Goal: Communication & Community: Answer question/provide support

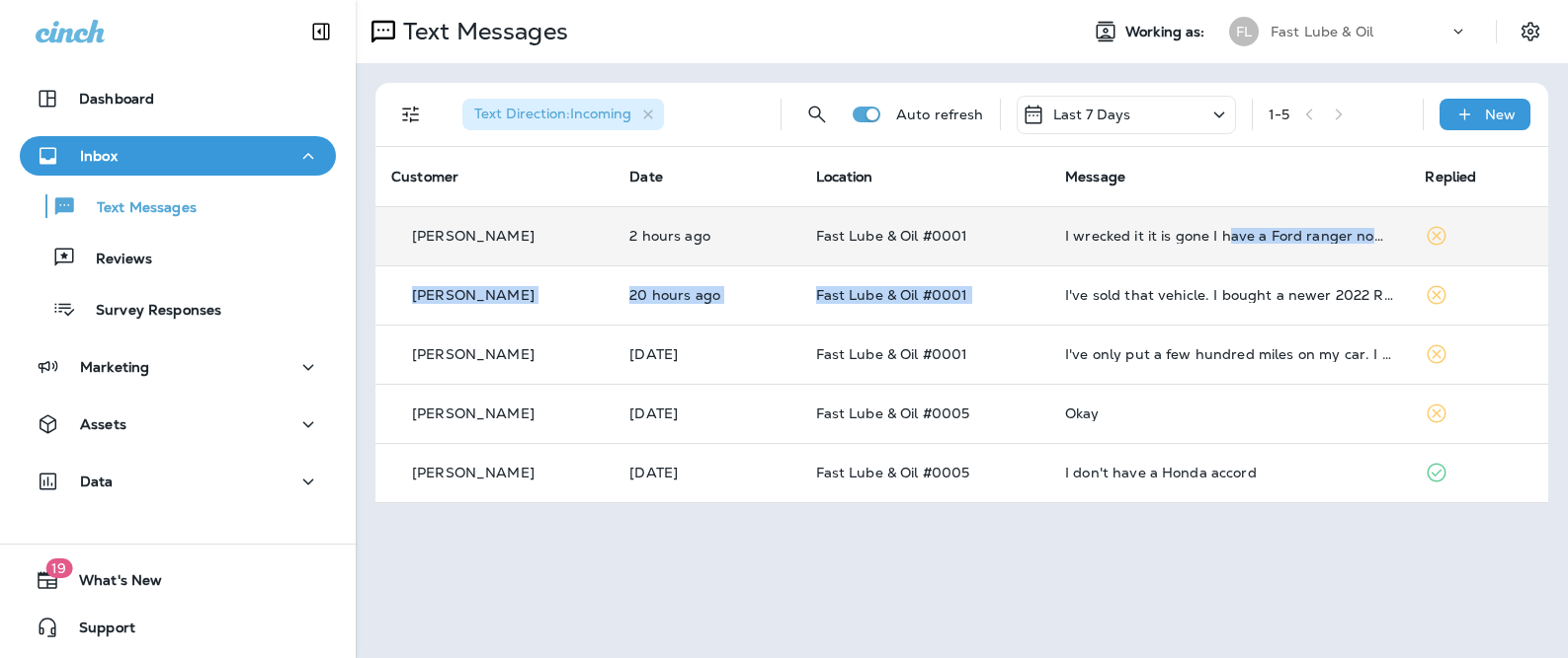
drag, startPoint x: 1222, startPoint y: 242, endPoint x: 1215, endPoint y: 254, distance: 13.9
click at [1215, 265] on tbody "[PERSON_NAME] 2 hours ago Fast Lube & Oil #0001 I wrecked it it is gone I have …" at bounding box center [961, 353] width 1173 height 296
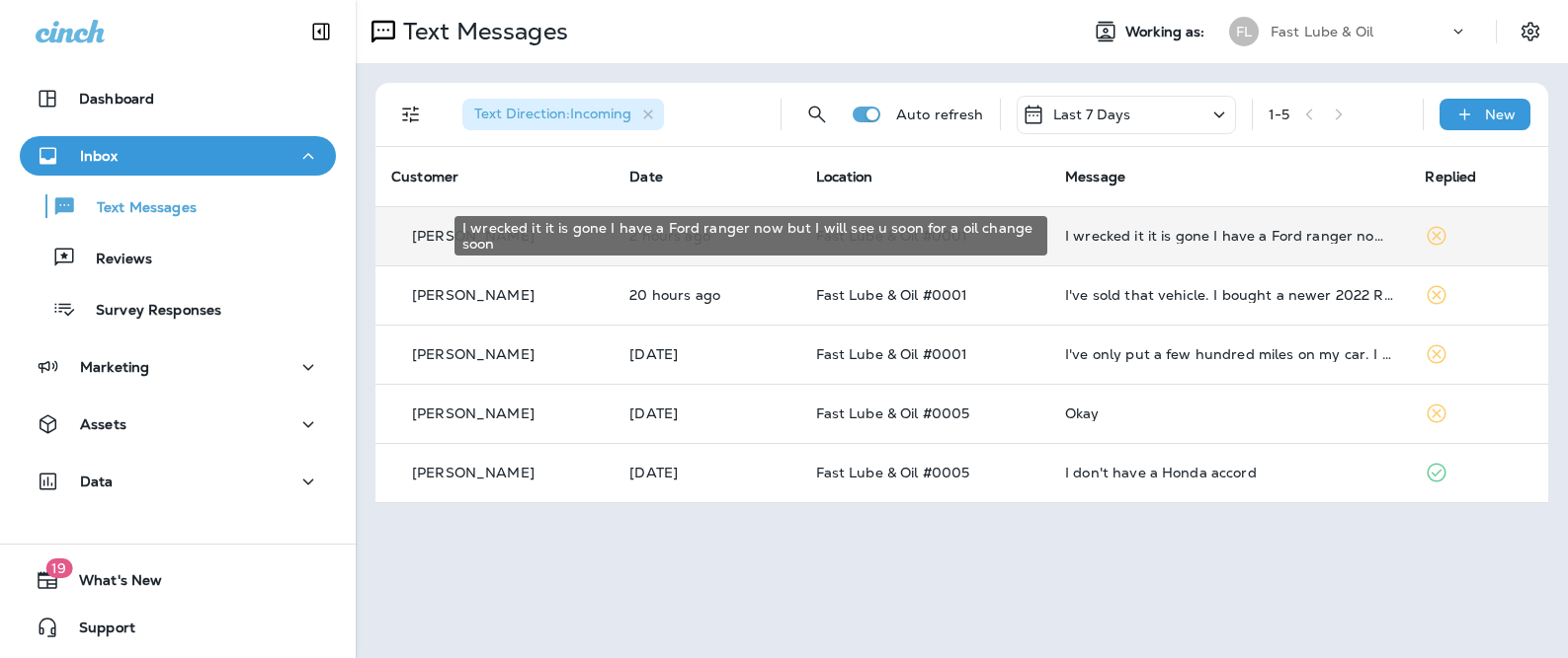
click at [1210, 239] on div "I wrecked it it is gone I have a Ford ranger now but I will see u soon for a oi…" at bounding box center [1229, 236] width 329 height 16
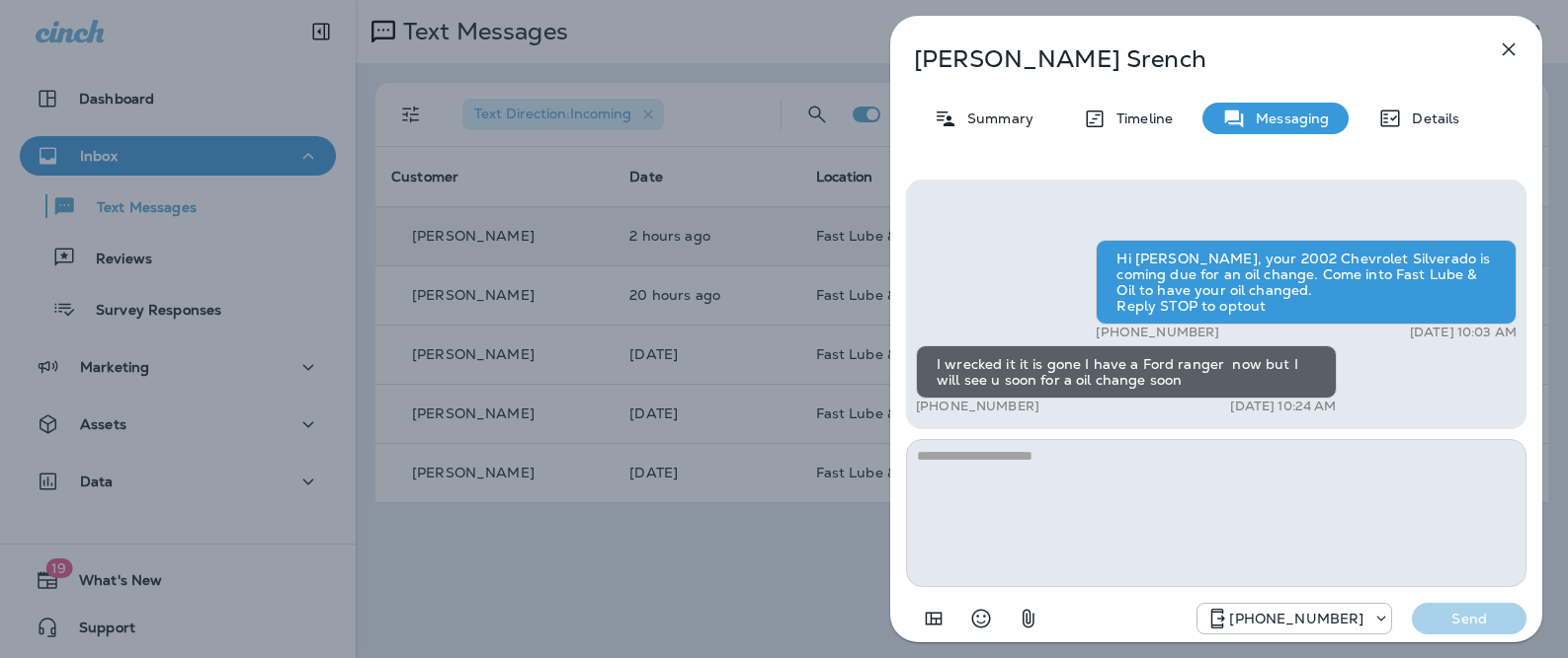
click at [793, 355] on div "[PERSON_NAME] Summary Timeline Messaging Details Hi [PERSON_NAME], your 2002 Ch…" at bounding box center [784, 329] width 1568 height 658
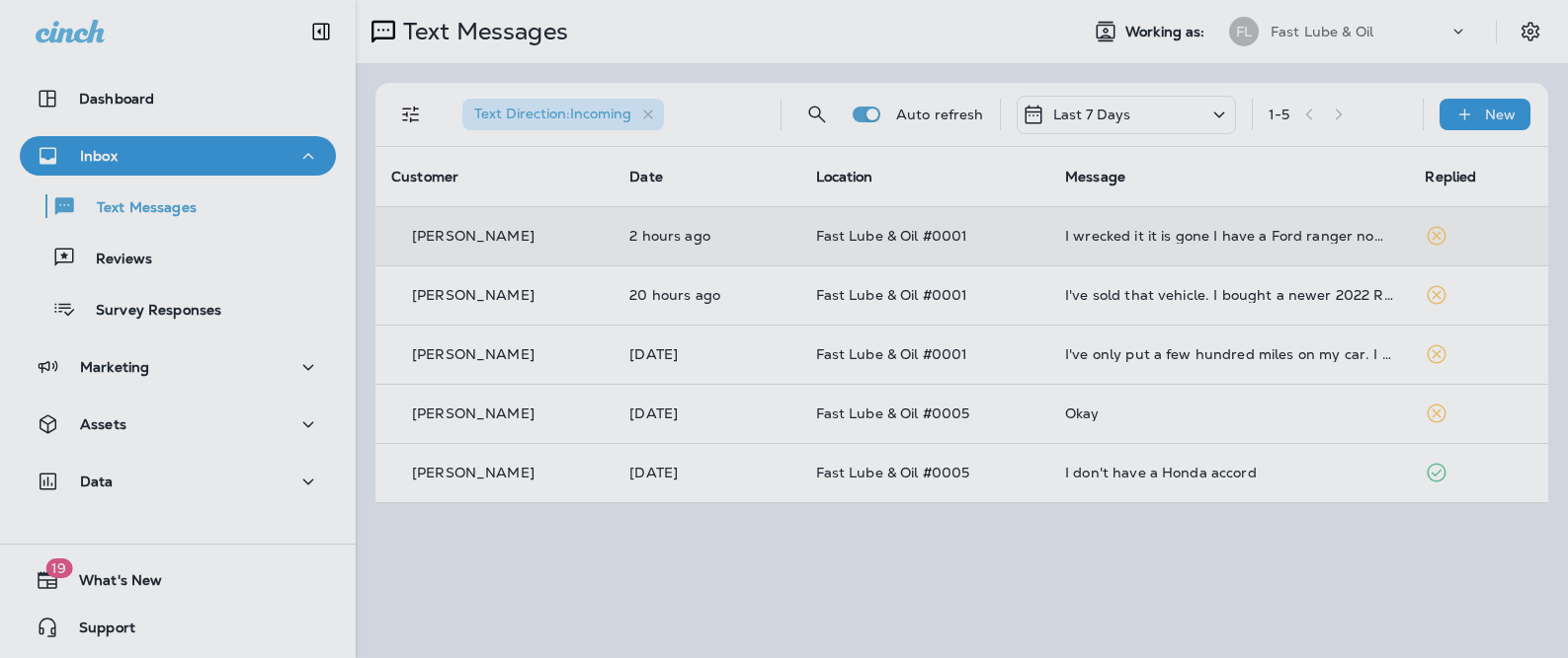
click at [854, 310] on div at bounding box center [887, 329] width 1568 height 658
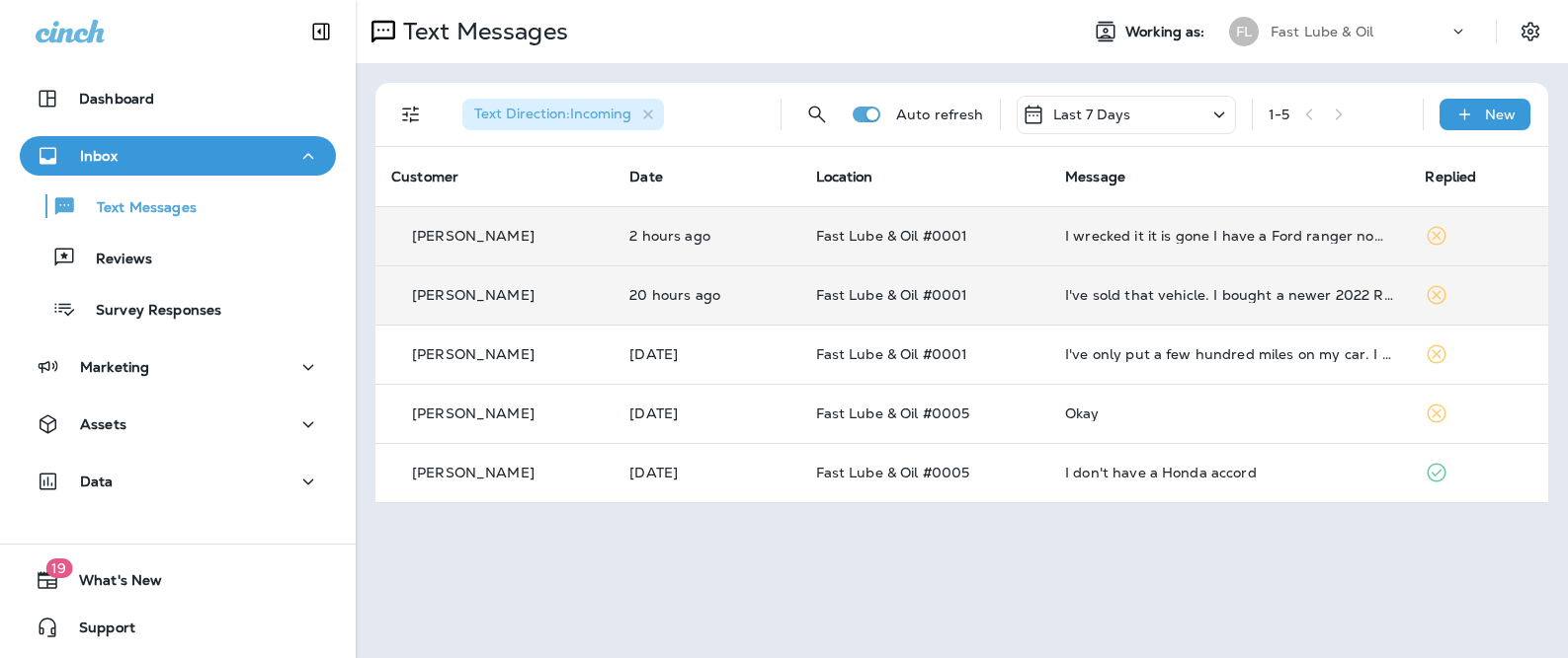
click at [1105, 273] on td "I've sold that vehicle. I bought a newer 2022 Ram 1500 Long Horn. It has 21,000…" at bounding box center [1229, 295] width 361 height 59
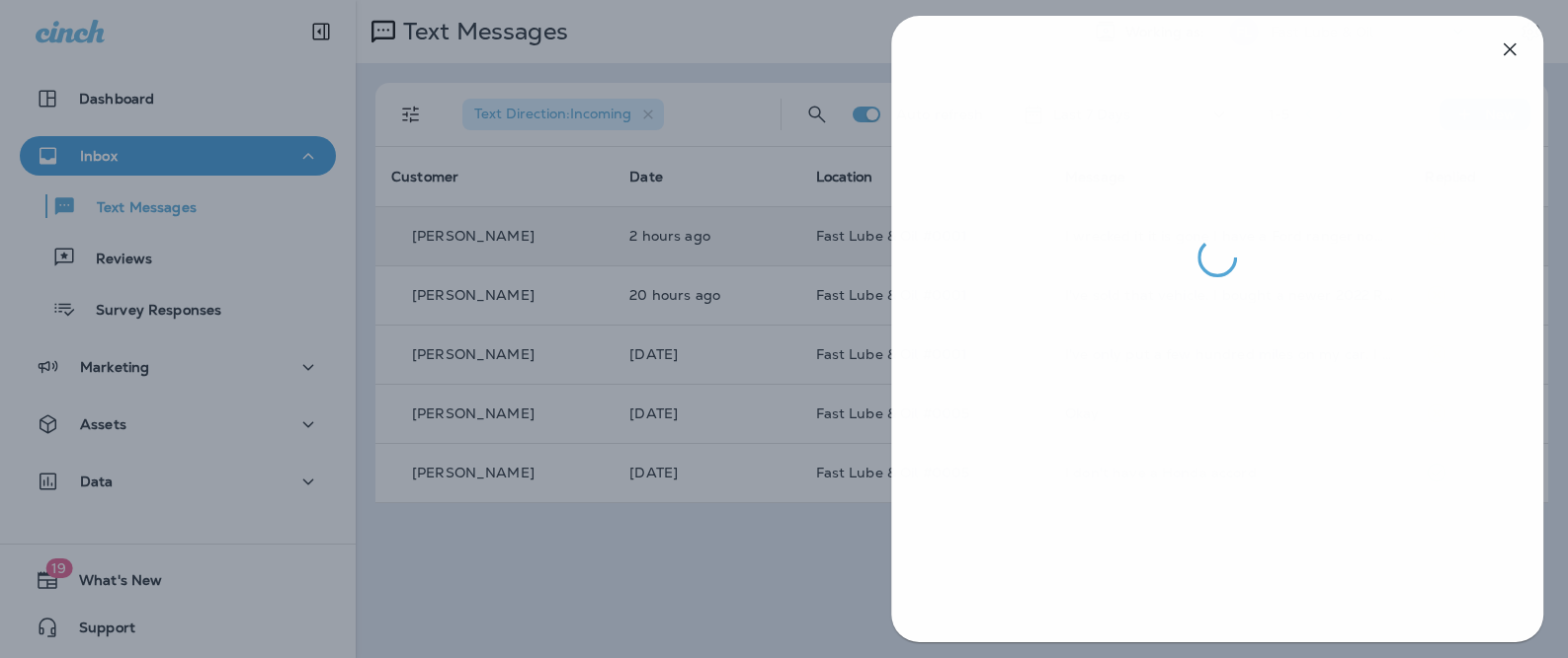
click at [668, 292] on div at bounding box center [785, 329] width 1568 height 658
